Goal: Information Seeking & Learning: Learn about a topic

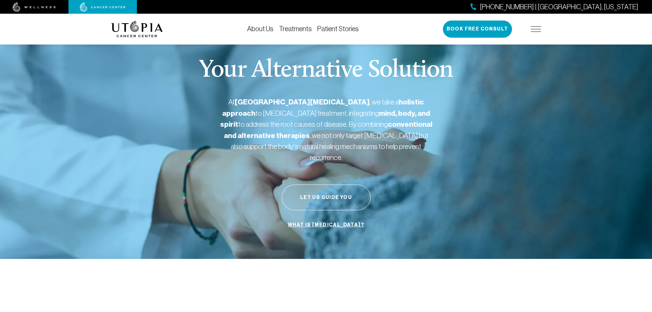
click at [307, 29] on link "Treatments" at bounding box center [295, 29] width 33 height 8
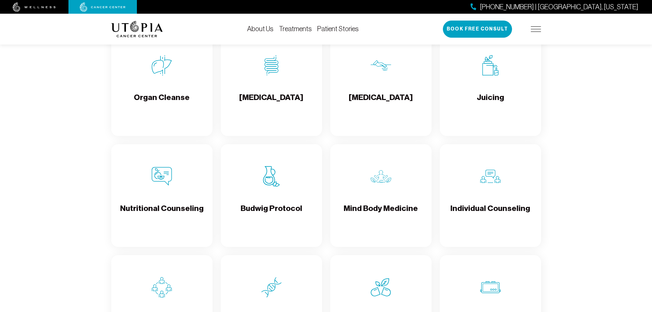
scroll to position [959, 0]
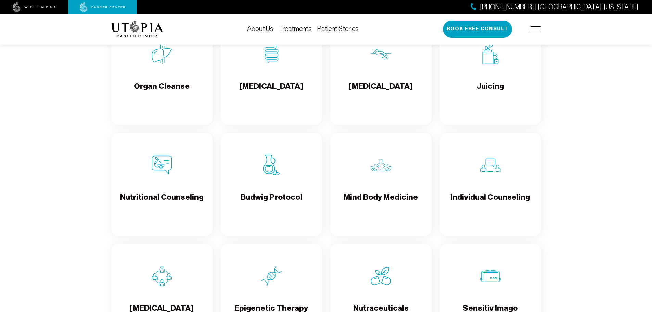
click at [270, 172] on img at bounding box center [271, 165] width 21 height 21
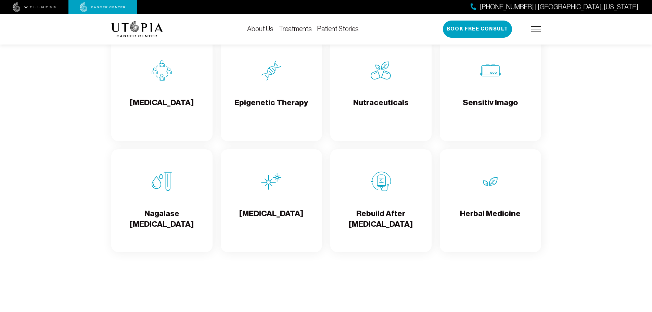
scroll to position [1198, 0]
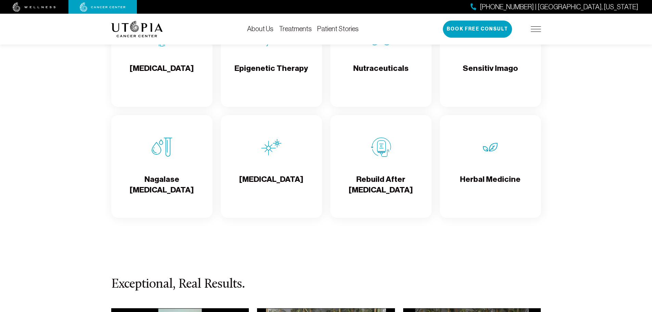
click at [392, 180] on h4 "Rebuild After [MEDICAL_DATA]" at bounding box center [381, 185] width 90 height 22
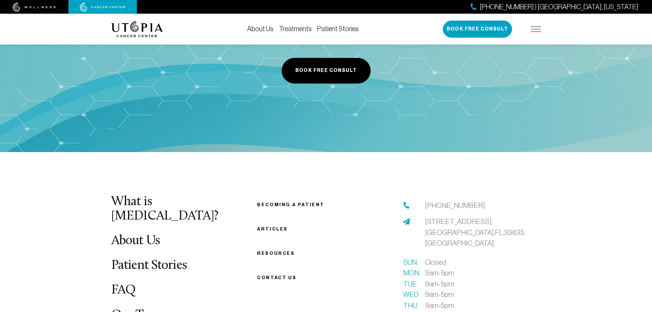
scroll to position [1783, 0]
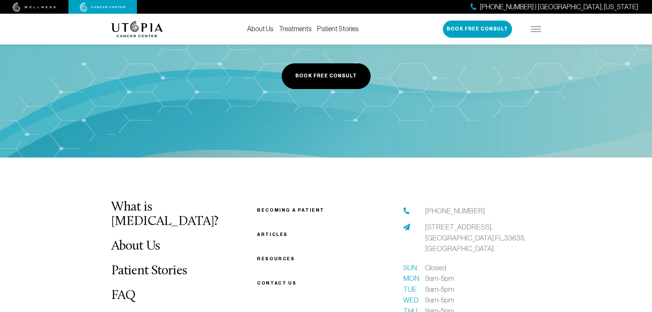
click at [144, 210] on link "What is [MEDICAL_DATA]?" at bounding box center [164, 215] width 107 height 28
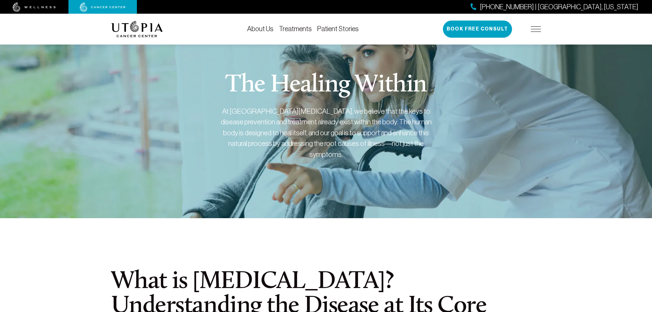
click at [307, 30] on link "Treatments" at bounding box center [295, 29] width 33 height 8
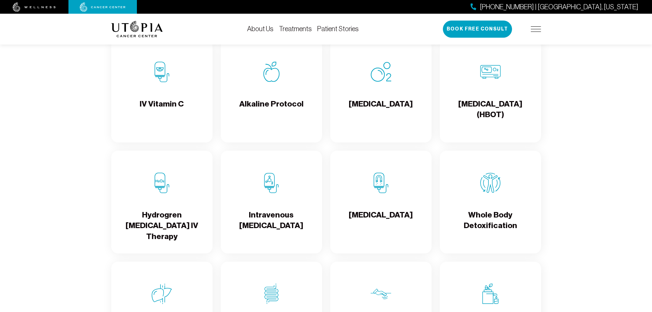
scroll to position [753, 0]
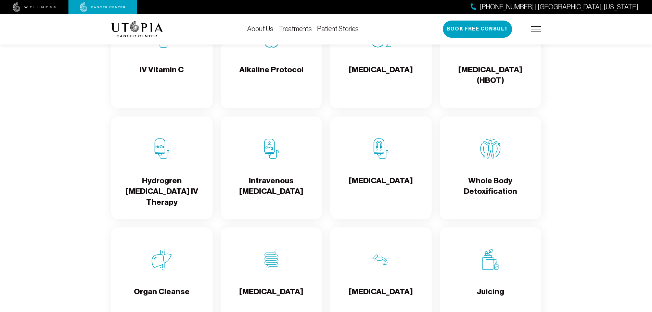
click at [389, 170] on div "[MEDICAL_DATA]" at bounding box center [380, 167] width 101 height 103
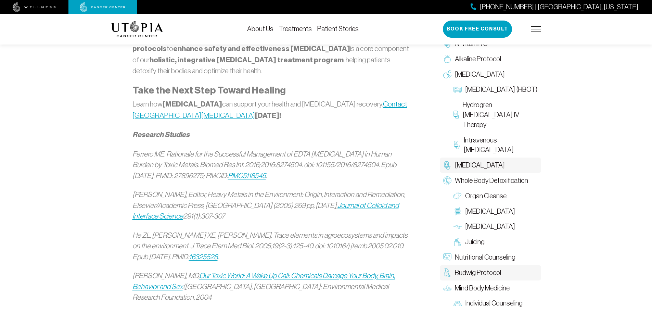
scroll to position [1061, 0]
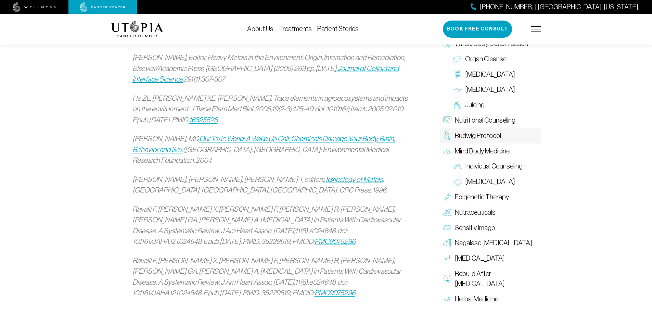
click at [471, 130] on span "Budwig Protocol" at bounding box center [478, 135] width 46 height 10
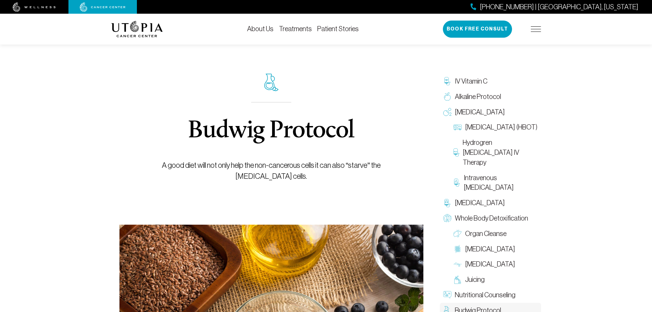
click at [270, 29] on link "About Us" at bounding box center [260, 29] width 26 height 8
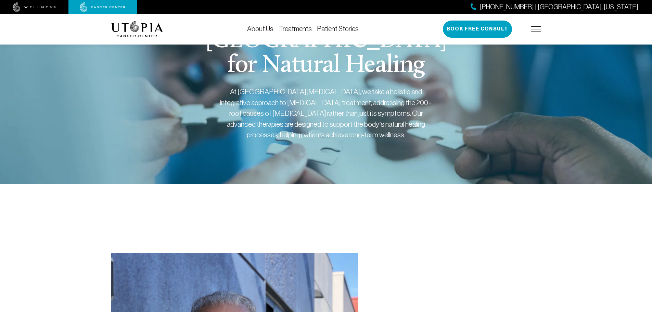
scroll to position [205, 0]
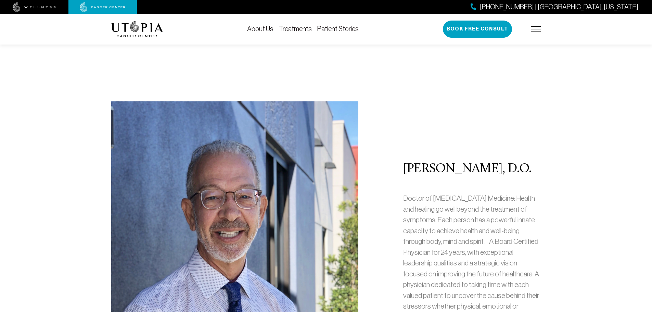
click at [497, 246] on p "Doctor of Osteopathic Medicine: Health and healing go well beyond the treatment…" at bounding box center [472, 257] width 138 height 129
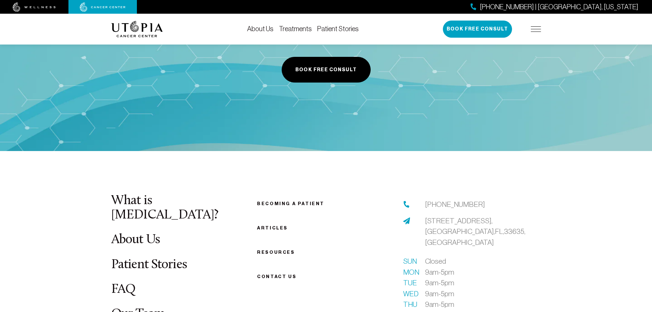
scroll to position [3458, 0]
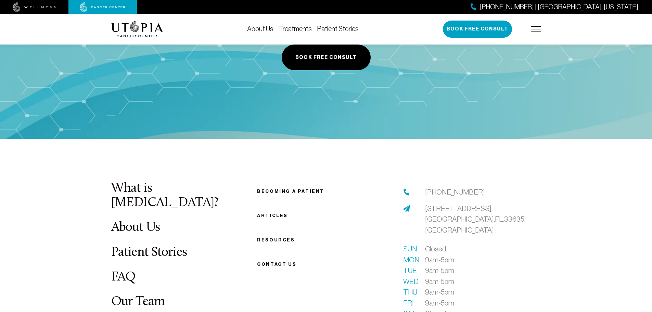
click at [270, 237] on link "Resources" at bounding box center [276, 239] width 38 height 5
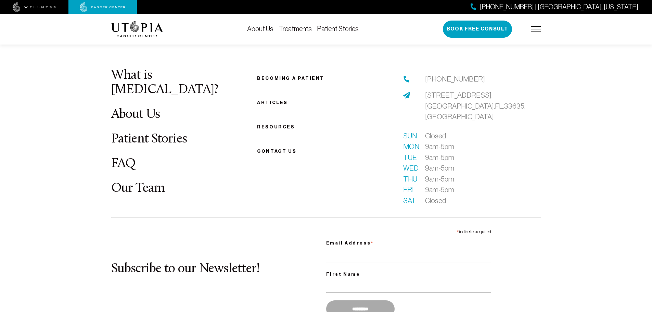
scroll to position [689, 0]
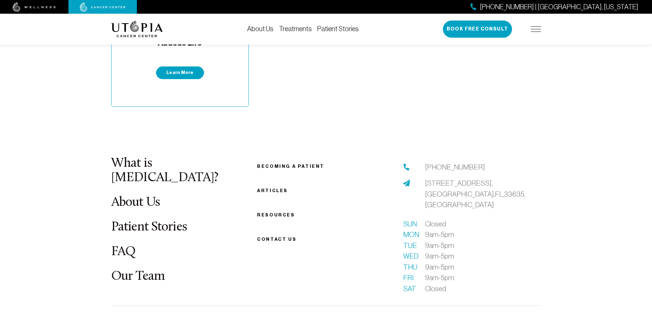
click at [313, 164] on link "Becoming a patient" at bounding box center [290, 166] width 67 height 5
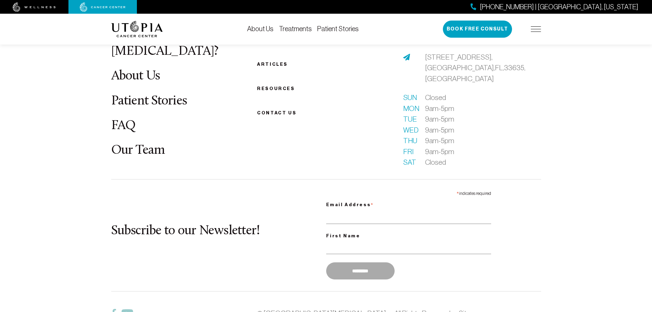
scroll to position [1027, 0]
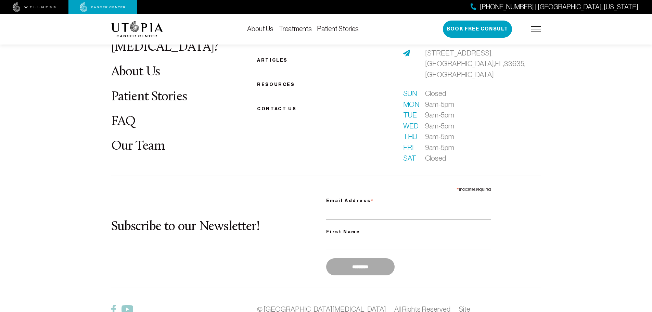
click at [126, 115] on link "FAQ" at bounding box center [123, 121] width 25 height 13
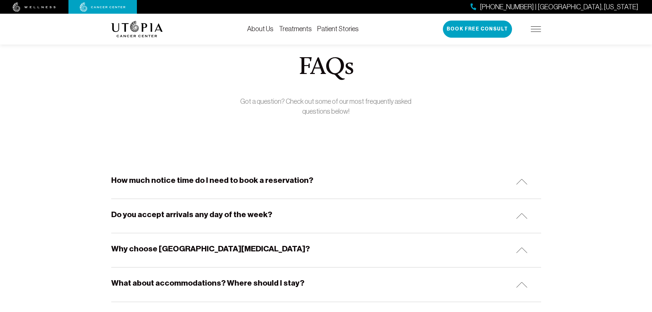
scroll to position [68, 0]
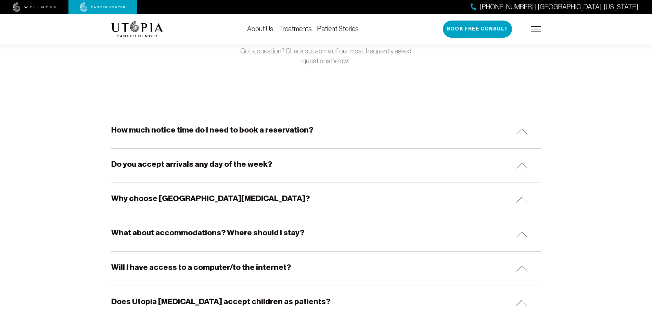
click at [184, 130] on h5 "How much notice time do I need to book a reservation?" at bounding box center [212, 130] width 202 height 11
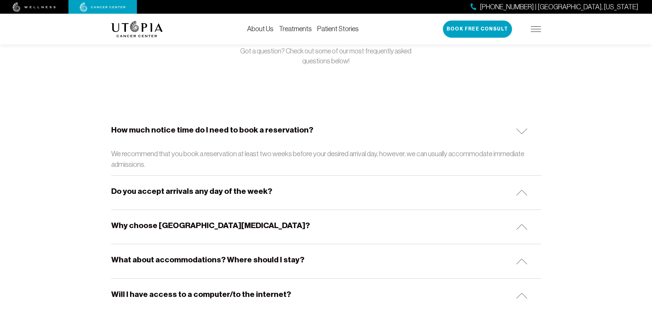
click at [177, 203] on div "Do you accept arrivals any day of the week?" at bounding box center [326, 193] width 430 height 34
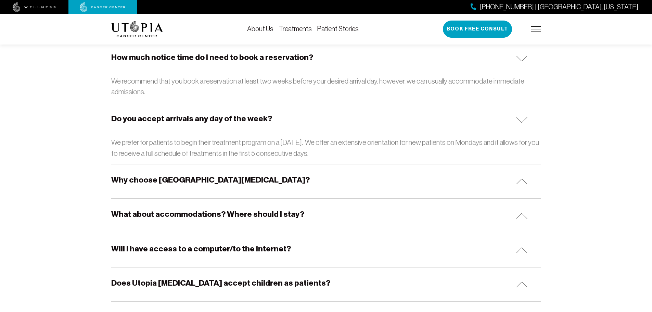
scroll to position [171, 0]
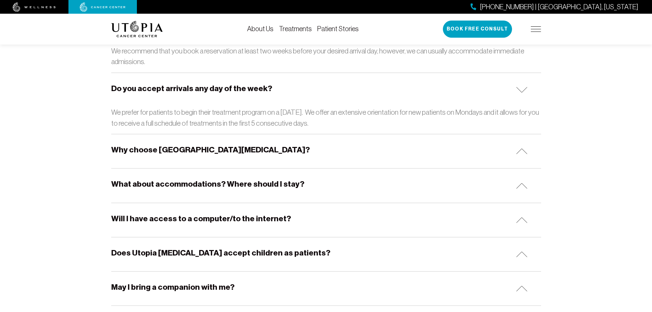
click at [172, 160] on div "Why choose Utopia Cancer Center?" at bounding box center [326, 151] width 430 height 34
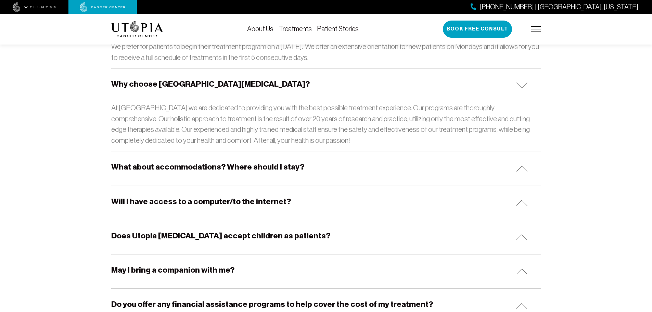
scroll to position [240, 0]
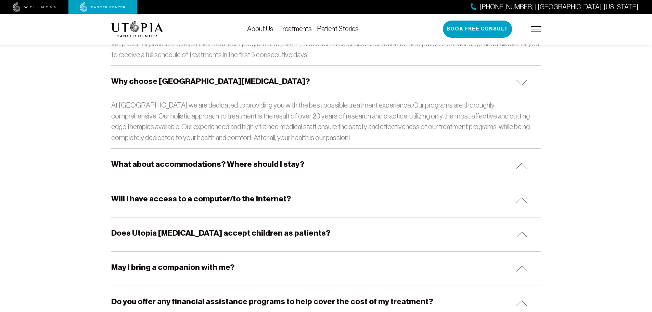
click at [165, 168] on h5 "What about accommodations? Where should I stay?" at bounding box center [207, 164] width 193 height 11
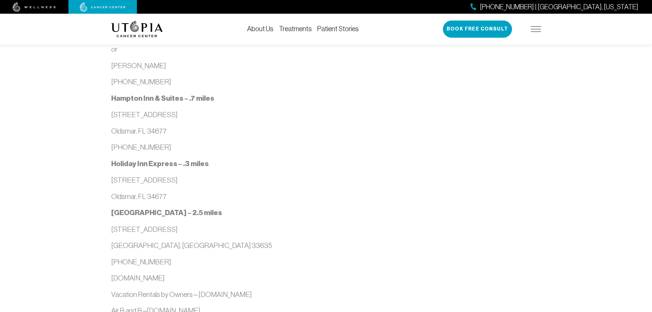
scroll to position [856, 0]
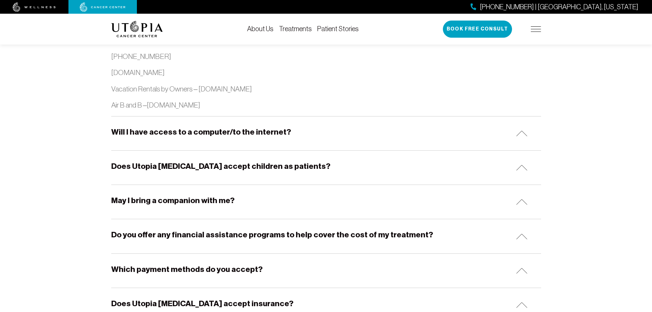
click at [169, 139] on div "Will I have access to a computer/to the internet?" at bounding box center [326, 133] width 430 height 34
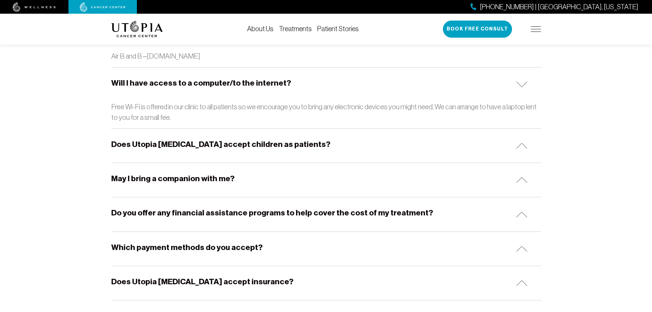
scroll to position [924, 0]
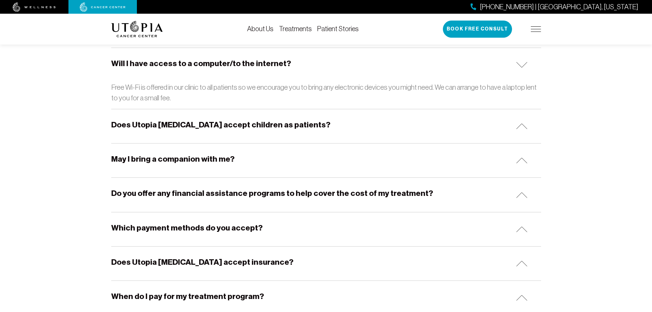
click at [168, 127] on h5 "Does Utopia Cancer Center accept children as patients?" at bounding box center [220, 124] width 219 height 11
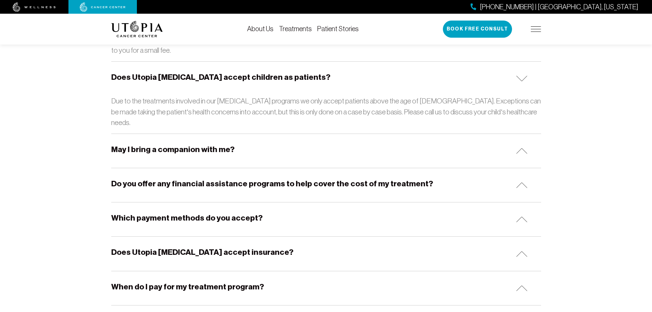
scroll to position [993, 0]
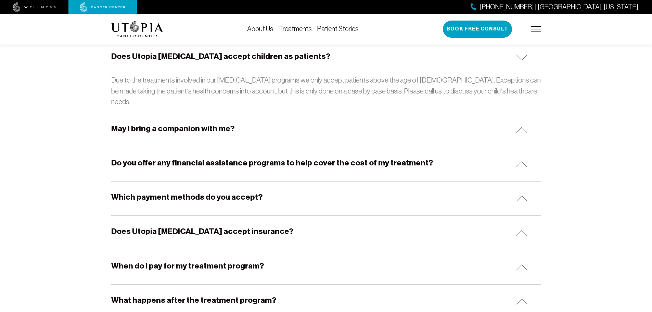
click at [165, 123] on h5 "May I bring a companion with me?" at bounding box center [172, 128] width 123 height 11
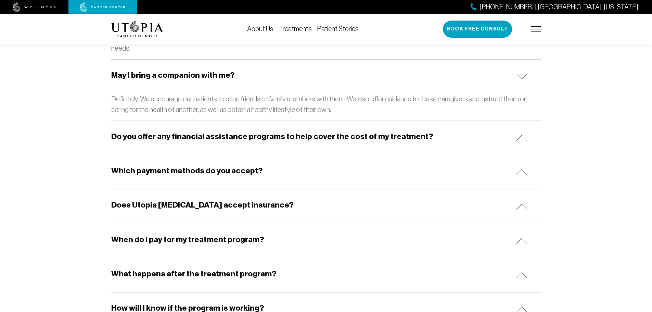
scroll to position [1061, 0]
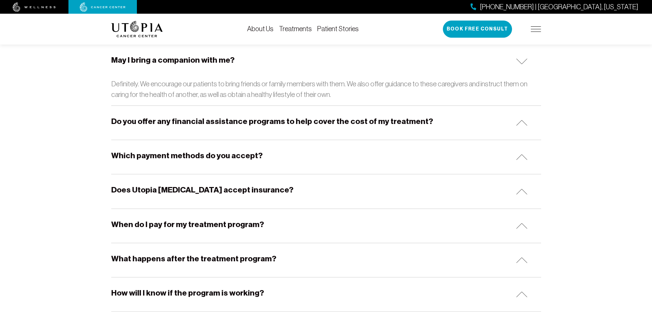
click at [165, 116] on div "Do you offer any financial assistance programs to help cover the cost of my tre…" at bounding box center [326, 123] width 430 height 34
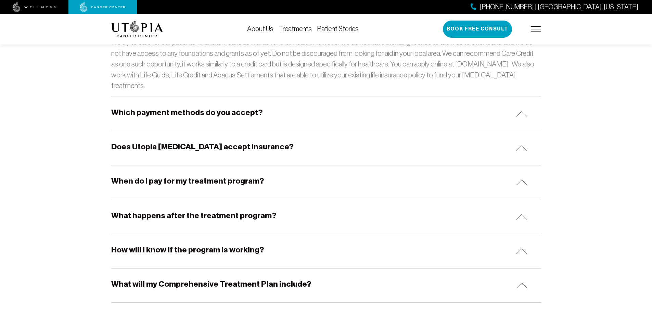
scroll to position [1130, 0]
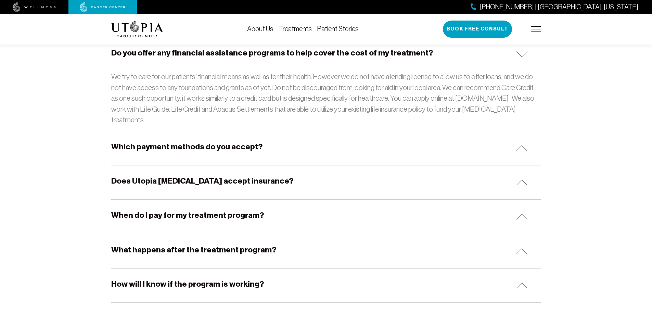
click at [426, 105] on div "Do you offer any financial assistance programs to help cover the cost of my tre…" at bounding box center [326, 84] width 430 height 94
click at [412, 85] on p "We try to care for our patients’ financial means as well as for their health. H…" at bounding box center [326, 98] width 430 height 54
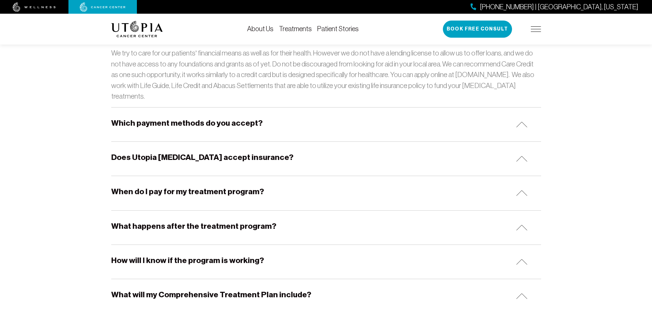
scroll to position [1164, 0]
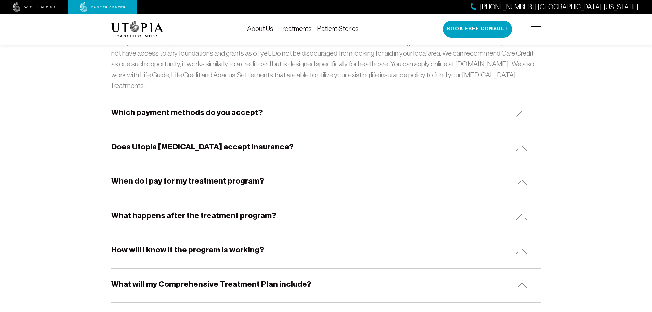
click at [380, 97] on div "Which payment methods do you accept?" at bounding box center [326, 114] width 430 height 34
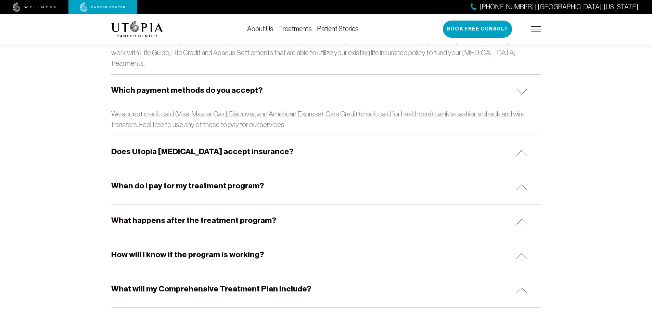
scroll to position [1198, 0]
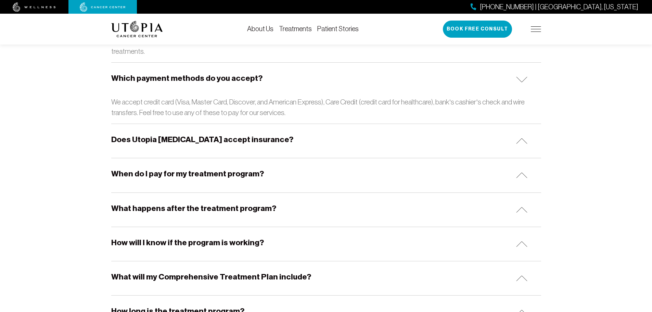
click at [380, 124] on div "Does Utopia Cancer Center accept insurance?" at bounding box center [326, 141] width 430 height 34
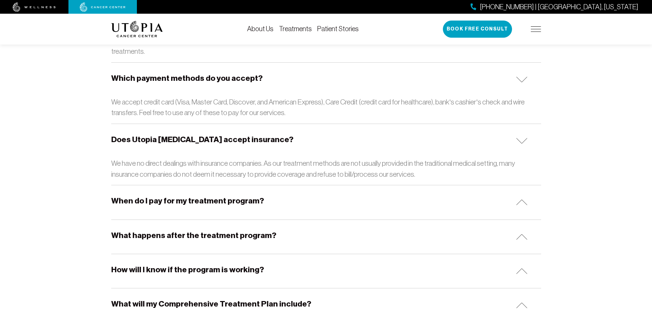
scroll to position [1233, 0]
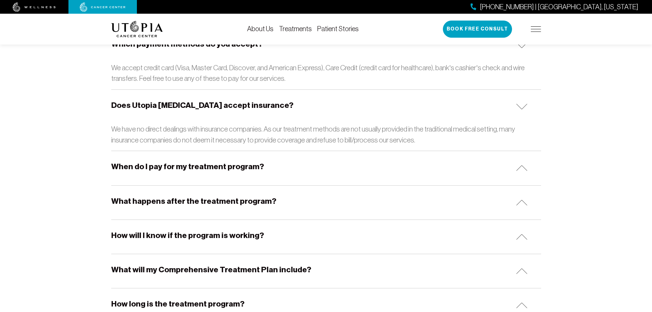
click at [301, 151] on div "When do I pay for my treatment program?" at bounding box center [326, 168] width 430 height 34
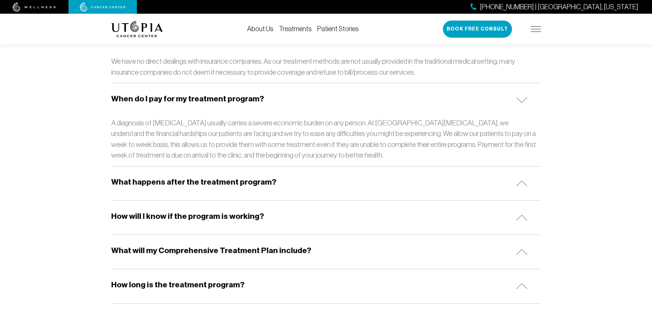
scroll to position [1301, 0]
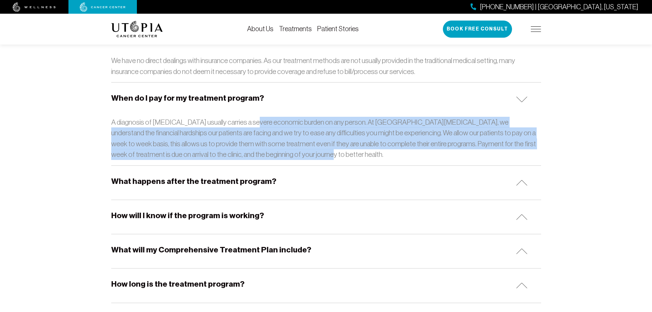
drag, startPoint x: 251, startPoint y: 102, endPoint x: 287, endPoint y: 129, distance: 44.5
click at [287, 129] on p "A diagnosis of cancer usually carries a severe economic burden on any person. A…" at bounding box center [326, 138] width 430 height 43
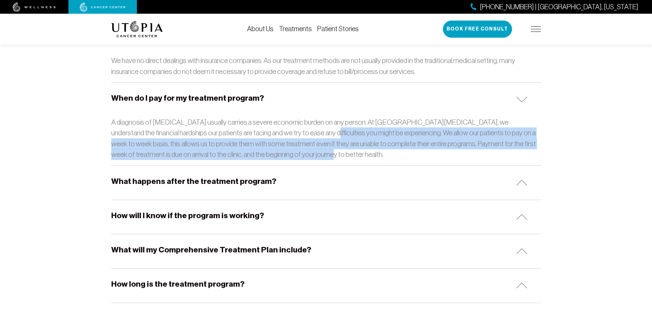
drag, startPoint x: 280, startPoint y: 111, endPoint x: 290, endPoint y: 135, distance: 26.1
click at [290, 135] on p "A diagnosis of cancer usually carries a severe economic burden on any person. A…" at bounding box center [326, 138] width 430 height 43
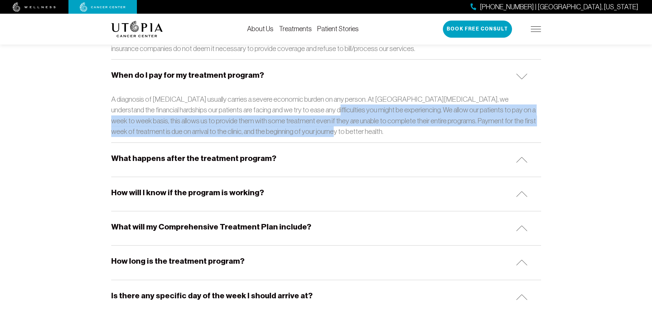
scroll to position [1335, 0]
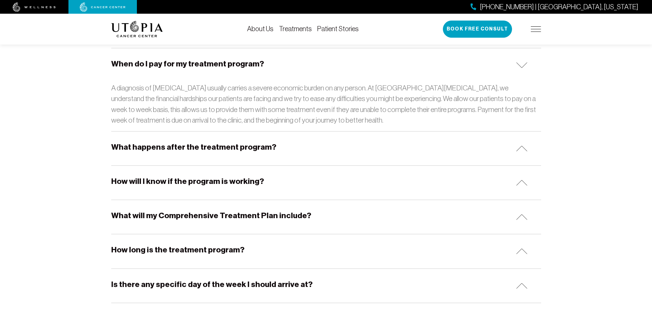
click at [282, 131] on div "What happens after the treatment program?" at bounding box center [326, 148] width 430 height 34
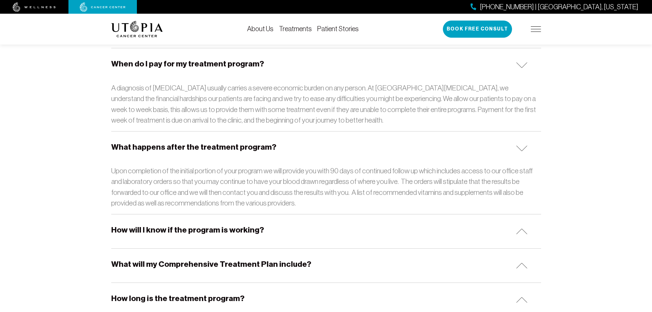
scroll to position [1370, 0]
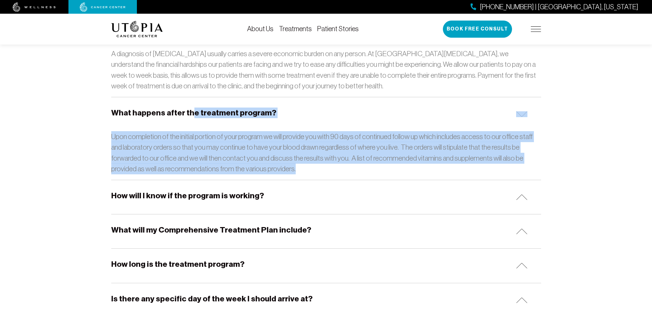
drag, startPoint x: 189, startPoint y: 109, endPoint x: 272, endPoint y: 146, distance: 90.7
click at [272, 146] on div "What happens after the treatment program? Upon completion of the initial portio…" at bounding box center [326, 138] width 430 height 83
click at [272, 146] on p "Upon completion of the initial portion of your program we will provide you with…" at bounding box center [326, 152] width 430 height 43
